Goal: Find specific page/section: Find specific page/section

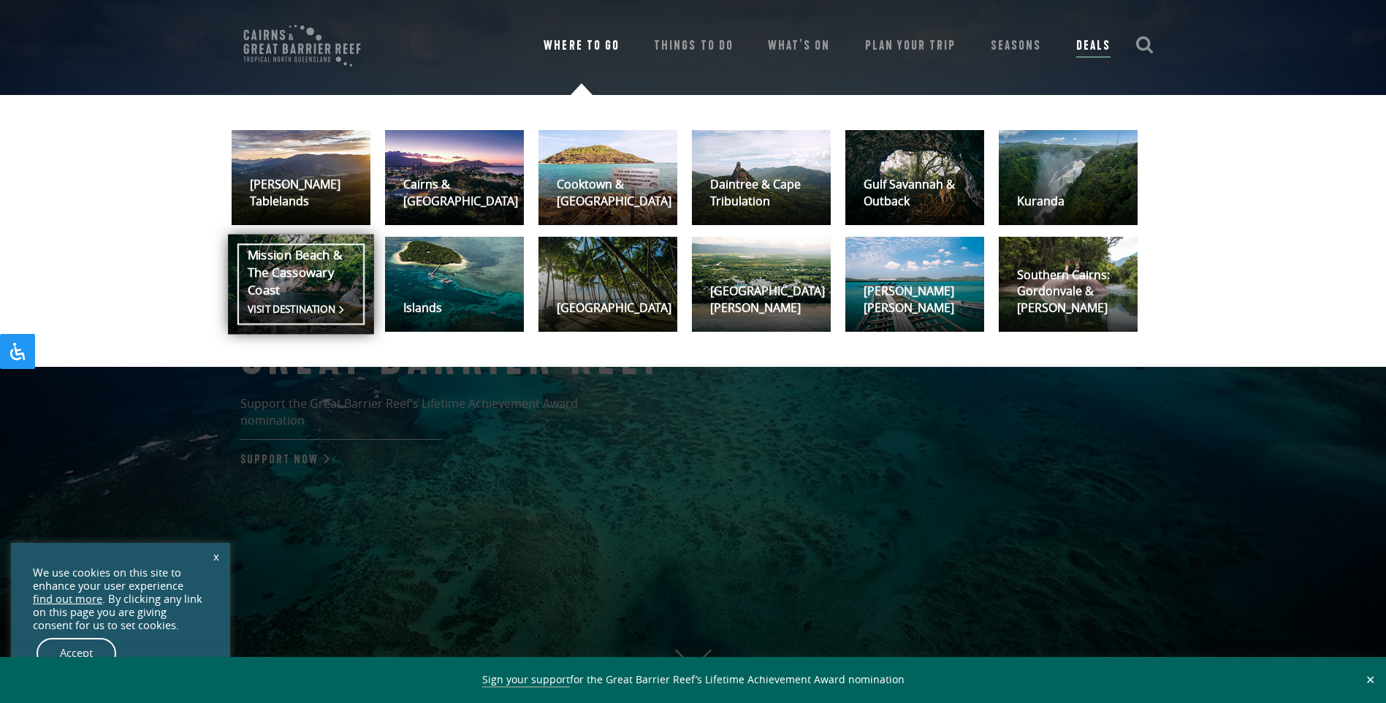
click at [302, 285] on link "Mission Beach & The Cassowary Coast Visit destination" at bounding box center [301, 284] width 146 height 100
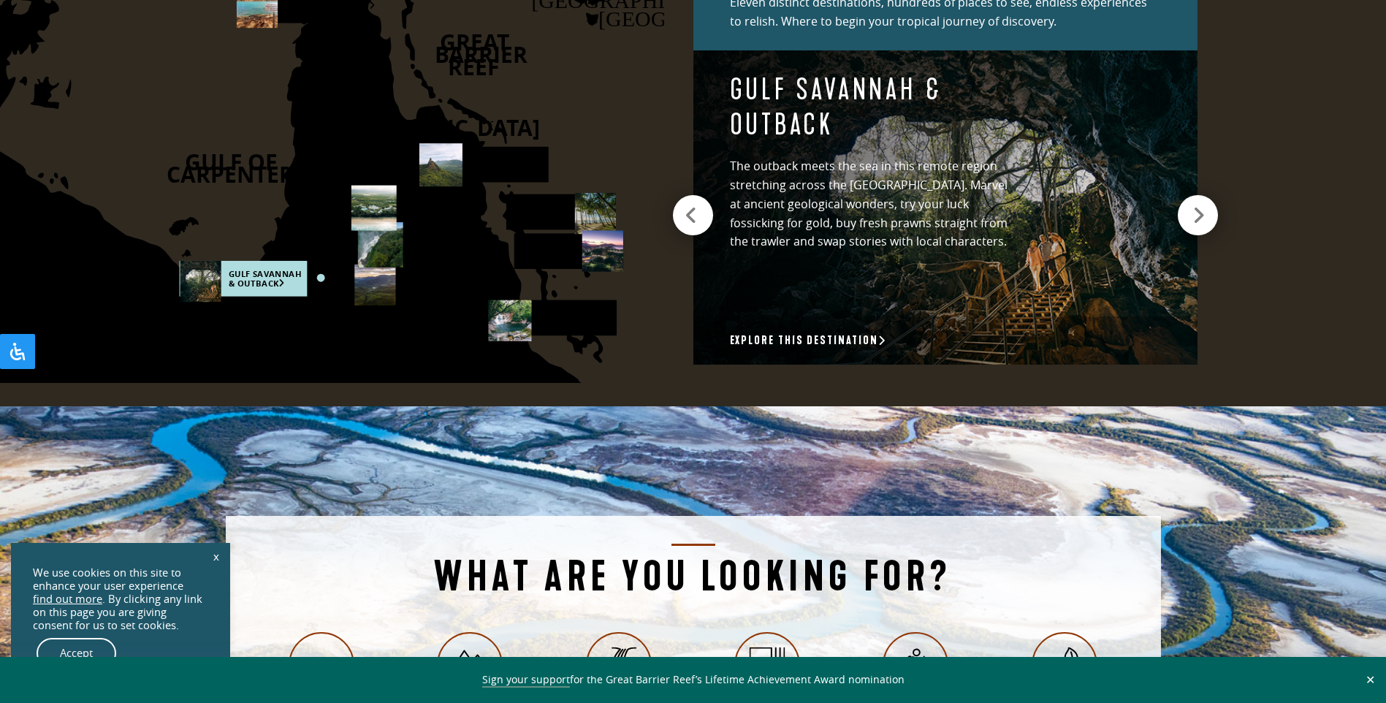
scroll to position [2338, 0]
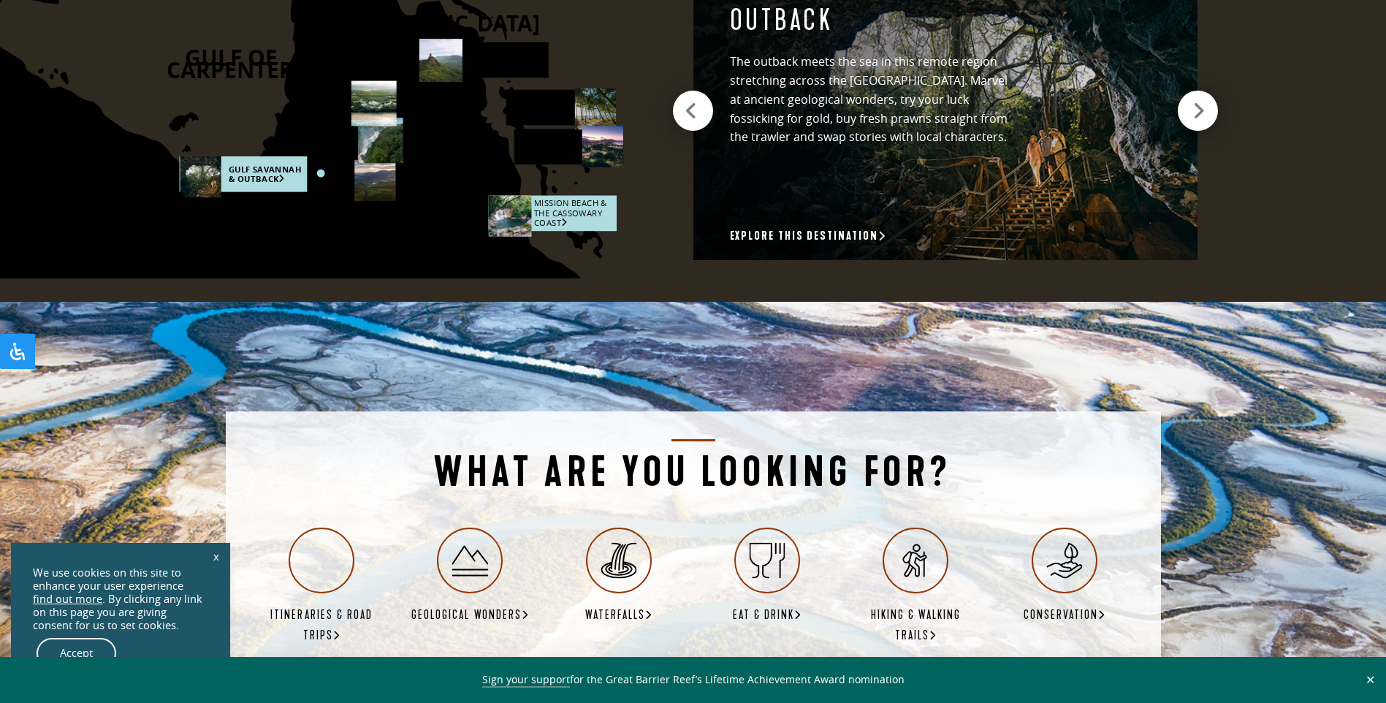
click at [551, 208] on rect at bounding box center [552, 214] width 129 height 36
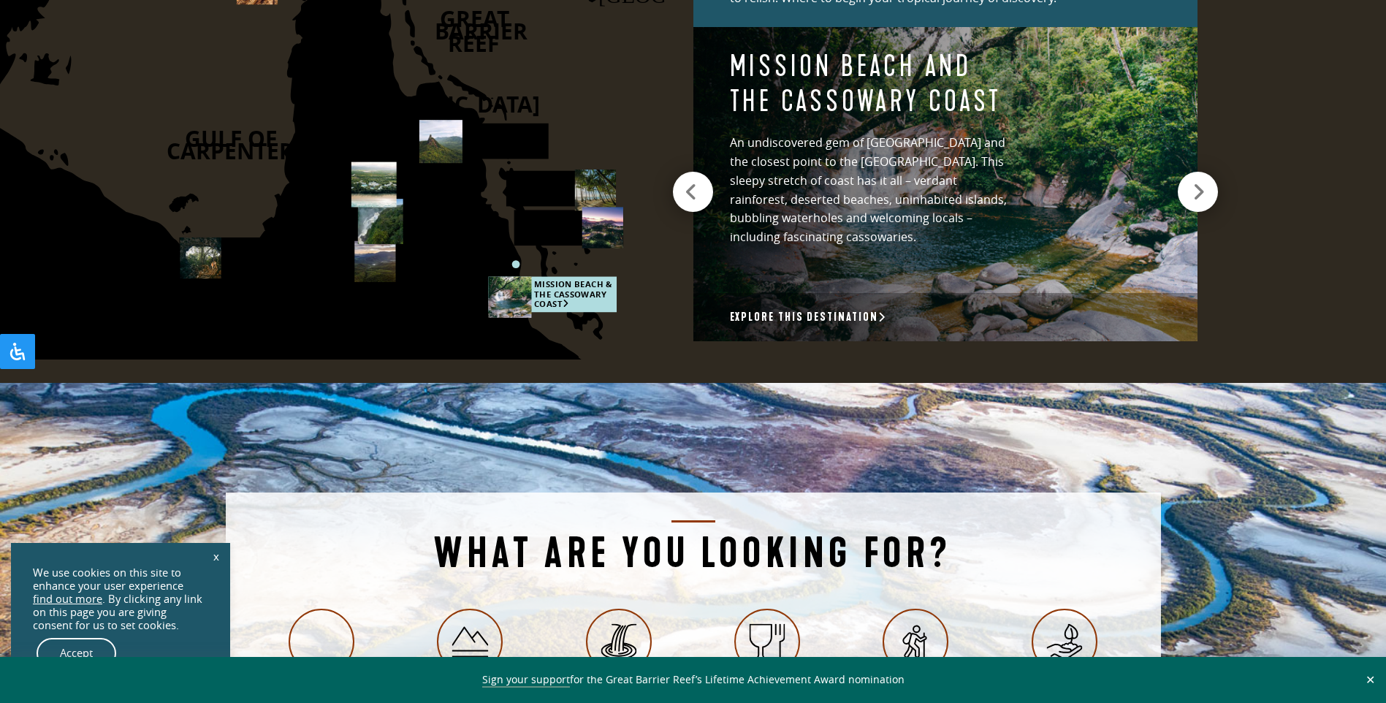
scroll to position [2192, 0]
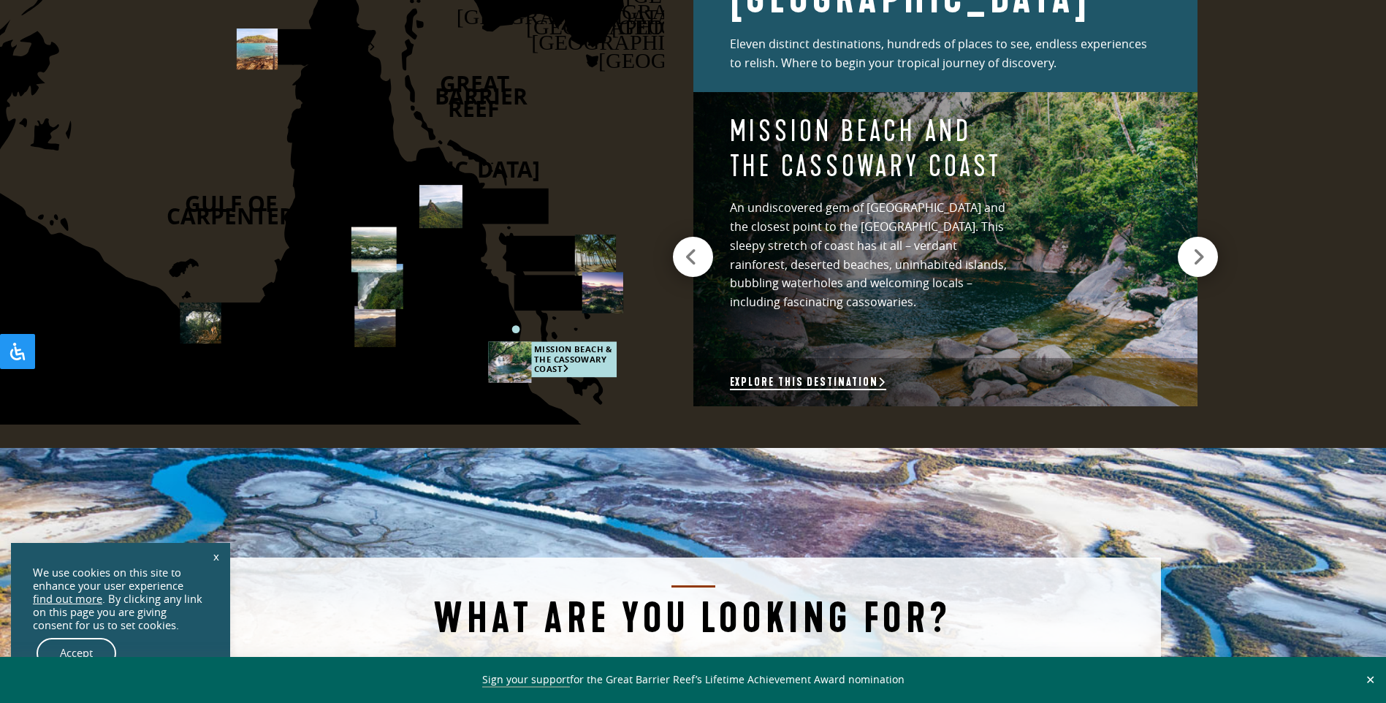
click at [815, 383] on link "Explore this destination" at bounding box center [808, 382] width 156 height 15
